Goal: Task Accomplishment & Management: Use online tool/utility

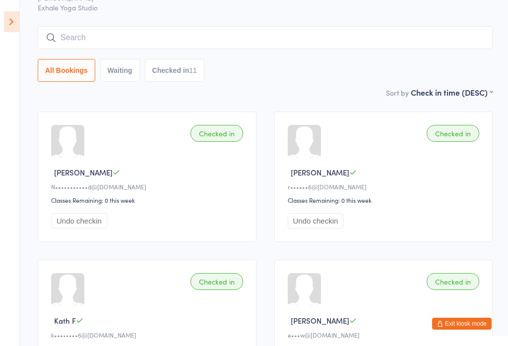
click at [466, 319] on button "Exit kiosk mode" at bounding box center [462, 324] width 60 height 12
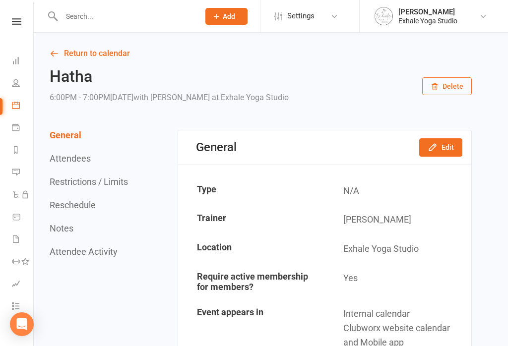
click at [20, 7] on nav "Clubworx Dashboard People Calendar Payments Reports Messages Automations Produc…" at bounding box center [17, 175] width 34 height 346
click at [11, 18] on link at bounding box center [16, 21] width 35 height 6
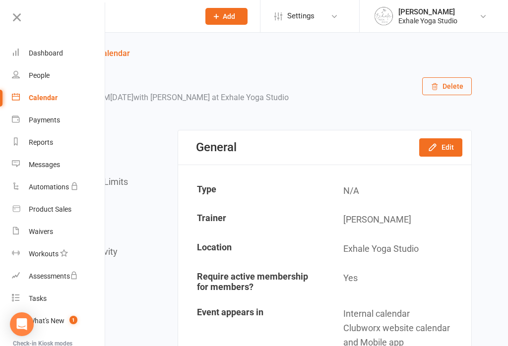
click at [50, 95] on div "Calendar" at bounding box center [43, 98] width 29 height 8
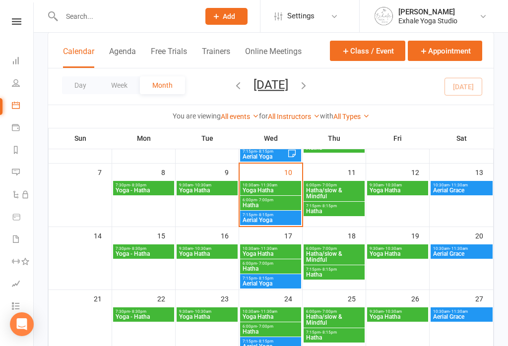
scroll to position [108, 0]
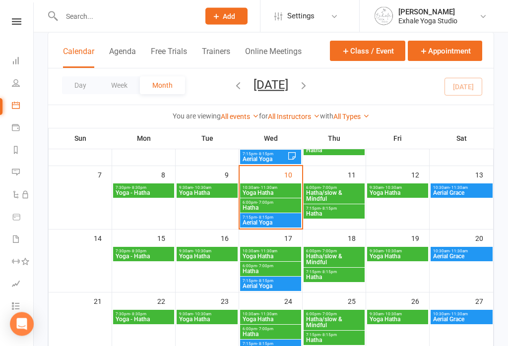
click at [260, 221] on span "Aerial Yoga" at bounding box center [270, 223] width 57 height 6
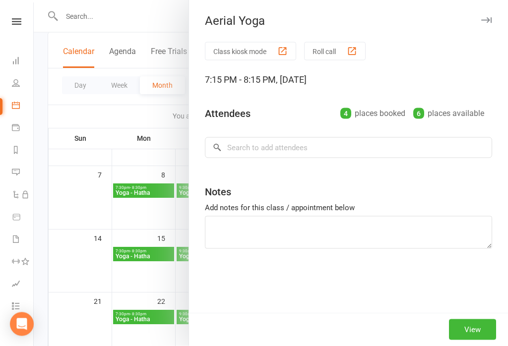
scroll to position [108, 0]
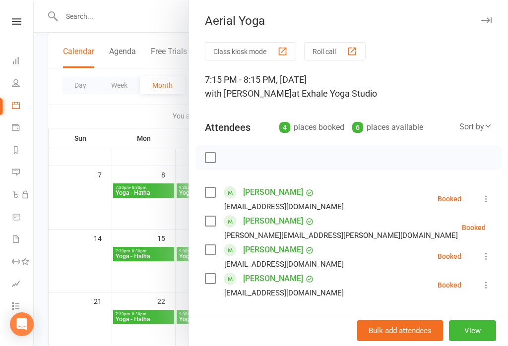
click at [484, 201] on icon at bounding box center [486, 199] width 10 height 10
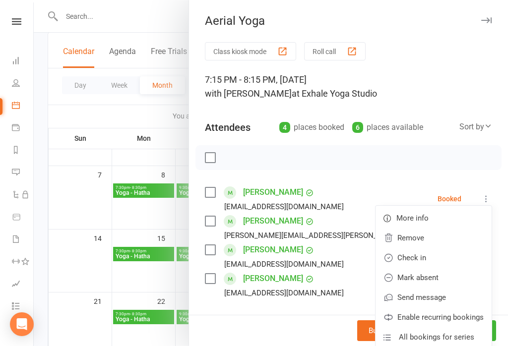
click at [423, 262] on link "Check in" at bounding box center [433, 258] width 116 height 20
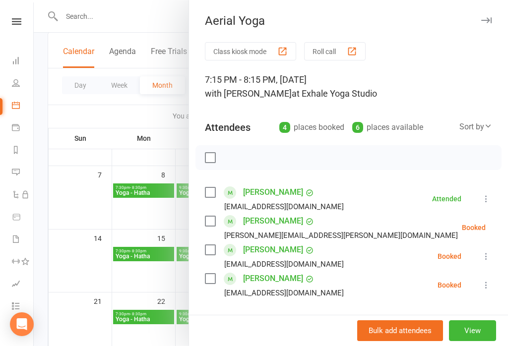
click at [483, 261] on icon at bounding box center [486, 256] width 10 height 10
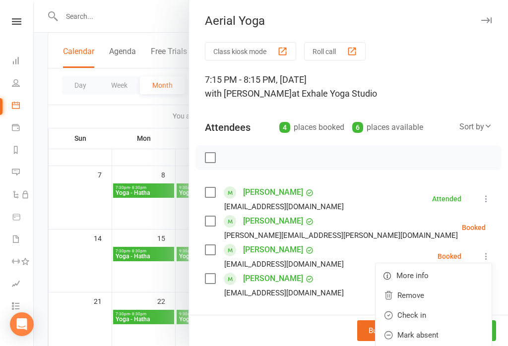
click at [417, 318] on link "Check in" at bounding box center [433, 315] width 116 height 20
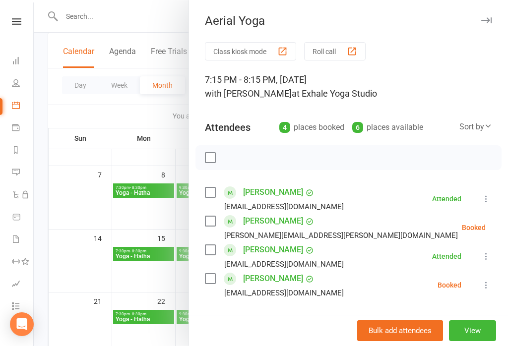
click at [484, 288] on icon at bounding box center [486, 285] width 10 height 10
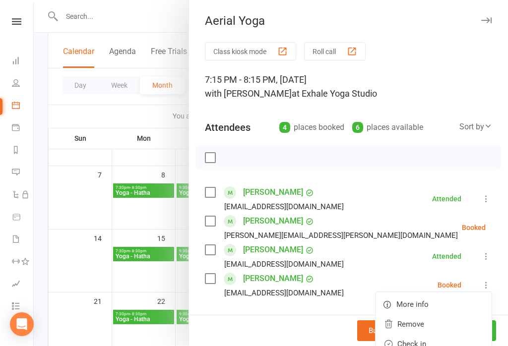
click at [411, 346] on link "Check in" at bounding box center [433, 344] width 116 height 20
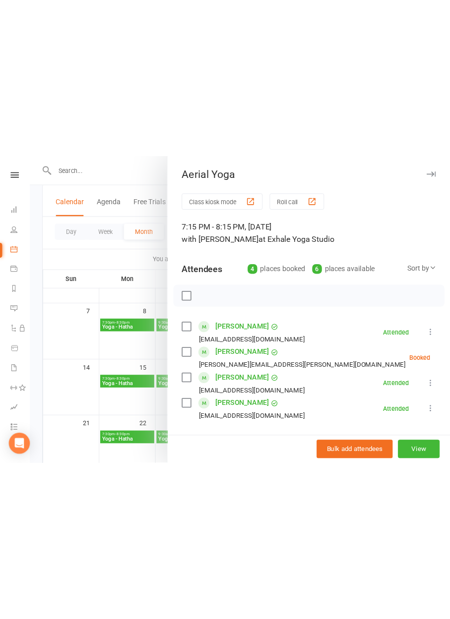
scroll to position [0, 0]
